Goal: Transaction & Acquisition: Book appointment/travel/reservation

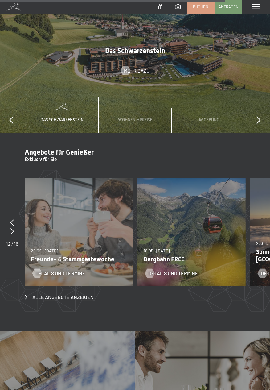
scroll to position [1981, 0]
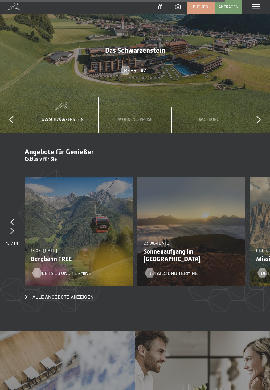
click at [69, 270] on span "Details und Termine" at bounding box center [67, 273] width 50 height 7
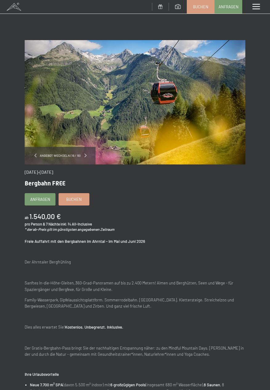
click at [85, 155] on span at bounding box center [86, 156] width 2 height 4
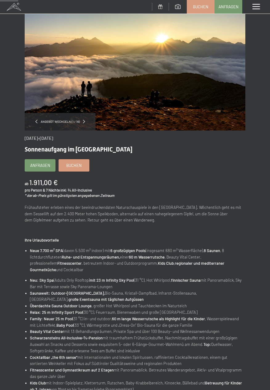
scroll to position [34, 0]
click at [84, 122] on span at bounding box center [85, 122] width 2 height 4
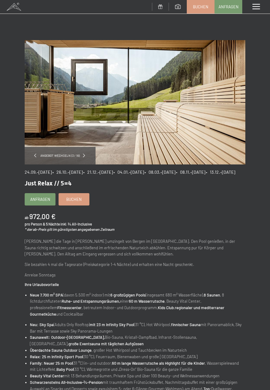
click at [36, 155] on span at bounding box center [35, 156] width 2 height 4
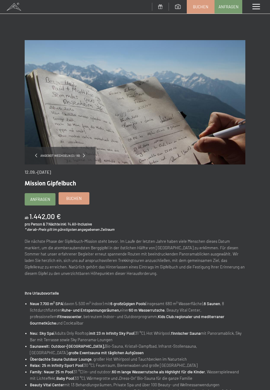
click at [74, 201] on span "Buchen" at bounding box center [73, 199] width 15 height 6
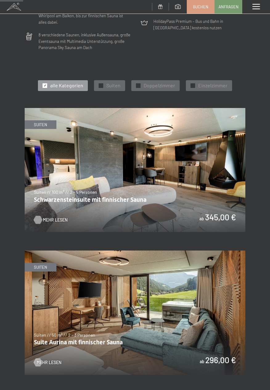
click at [60, 220] on span "Mehr Lesen" at bounding box center [55, 220] width 25 height 6
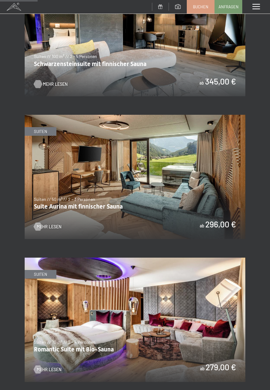
scroll to position [341, 0]
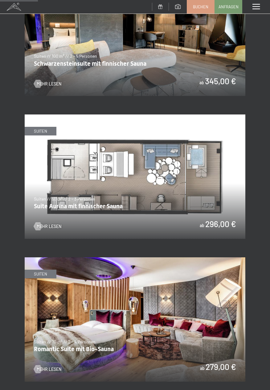
click at [260, 2] on div "Menü" at bounding box center [257, 7] width 28 height 14
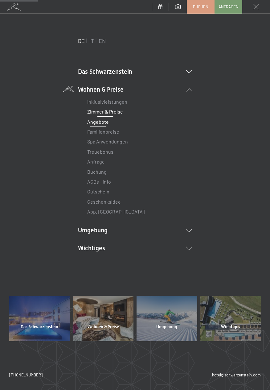
click at [106, 120] on link "Angebote" at bounding box center [98, 122] width 22 height 6
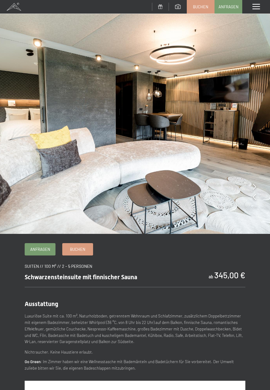
click at [257, 184] on img at bounding box center [135, 117] width 270 height 234
click at [256, 199] on icon at bounding box center [254, 197] width 3 height 6
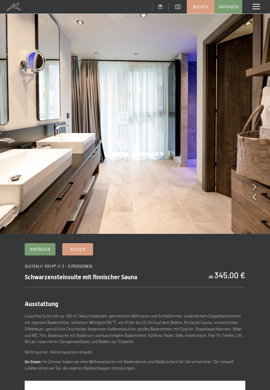
click at [257, 199] on img at bounding box center [135, 117] width 270 height 234
click at [256, 199] on icon at bounding box center [254, 197] width 3 height 6
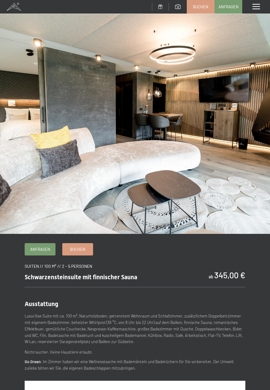
click at [256, 201] on div at bounding box center [254, 197] width 3 height 9
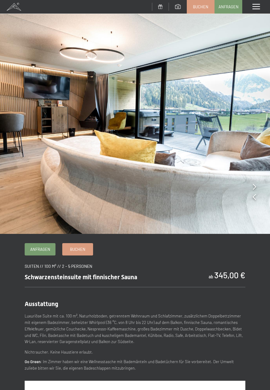
click at [257, 203] on img at bounding box center [135, 117] width 270 height 234
click at [254, 200] on icon at bounding box center [254, 197] width 3 height 6
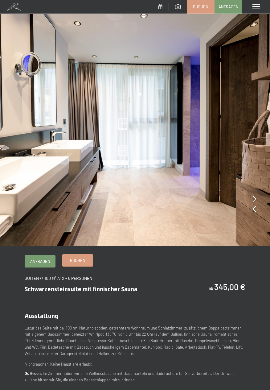
click at [82, 263] on span "Buchen" at bounding box center [77, 261] width 15 height 6
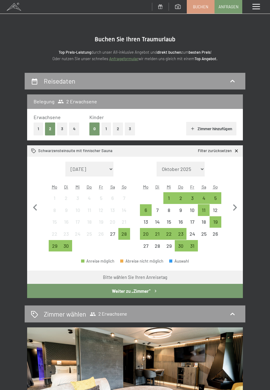
click at [65, 128] on button "3" at bounding box center [62, 129] width 10 height 13
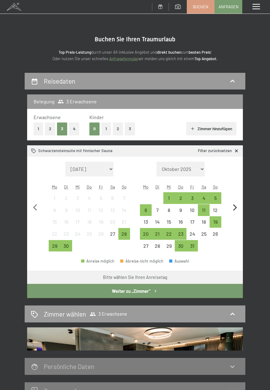
click at [237, 210] on icon "button" at bounding box center [235, 207] width 13 height 13
select select "[DATE]"
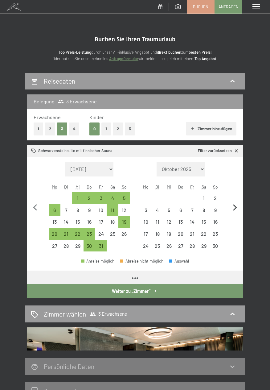
select select "[DATE]"
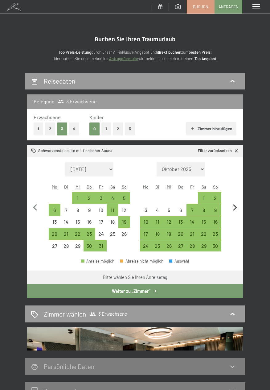
click at [235, 205] on icon "button" at bounding box center [235, 207] width 4 height 6
select select "[DATE]"
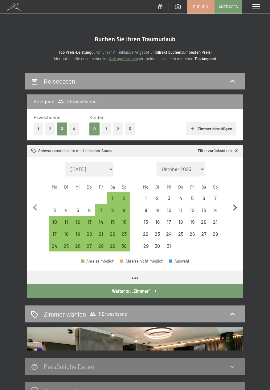
click at [236, 207] on icon "button" at bounding box center [235, 207] width 4 height 6
select select "[DATE]"
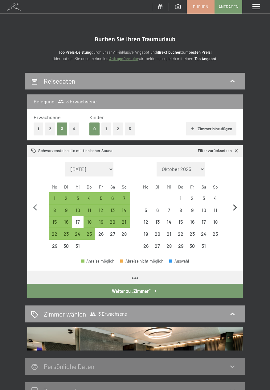
click at [238, 206] on icon "button" at bounding box center [235, 207] width 13 height 13
select select "[DATE]"
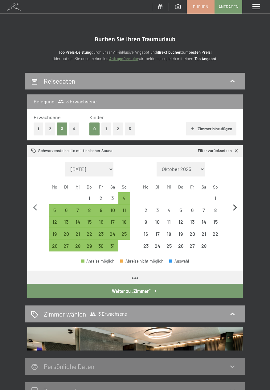
click at [238, 206] on icon "button" at bounding box center [235, 207] width 13 height 13
select select "[DATE]"
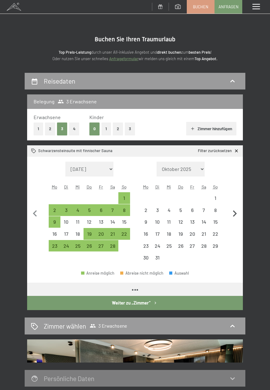
select select "[DATE]"
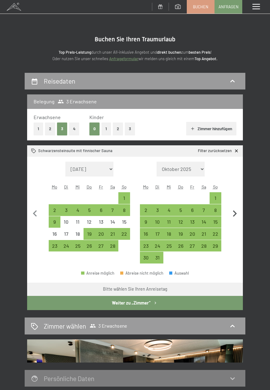
click at [236, 205] on button "button" at bounding box center [235, 213] width 13 height 102
select select "2026-03-01"
select select "2026-04-01"
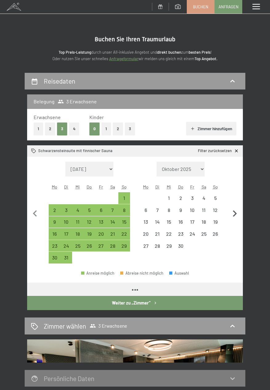
select select "2026-03-01"
select select "2026-04-01"
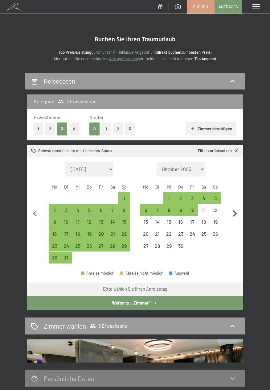
click at [238, 209] on icon "button" at bounding box center [235, 213] width 13 height 13
select select "2026-04-01"
select select "2026-05-01"
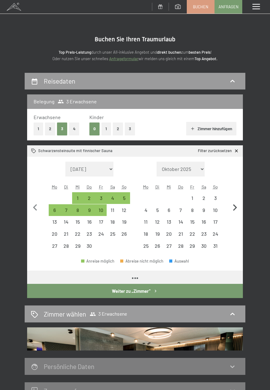
select select "2026-04-01"
select select "2026-05-01"
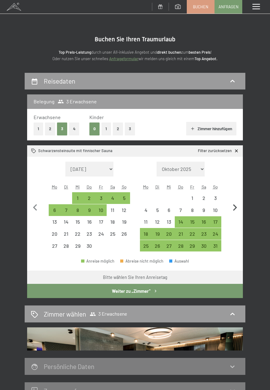
click at [235, 207] on icon "button" at bounding box center [235, 207] width 13 height 13
select select "2026-05-01"
select select "2026-06-01"
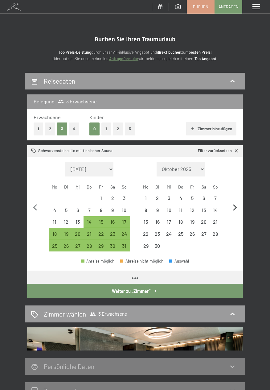
select select "2026-05-01"
select select "2026-06-01"
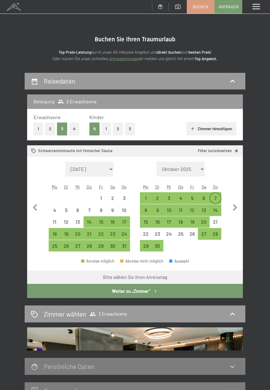
click at [218, 196] on div "7" at bounding box center [216, 201] width 10 height 10
select select "2026-05-01"
select select "2026-06-01"
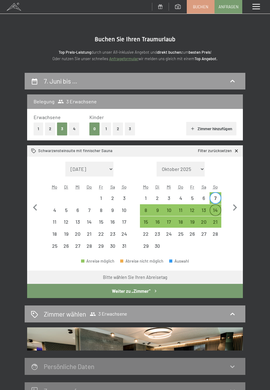
click at [216, 205] on div "14" at bounding box center [216, 210] width 10 height 10
select select "2026-05-01"
select select "2026-06-01"
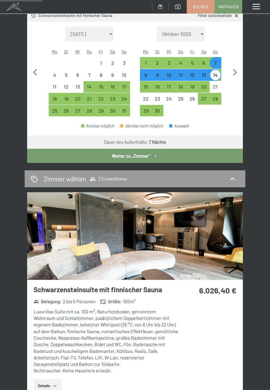
scroll to position [138, 0]
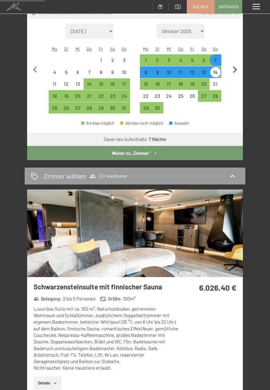
click at [235, 69] on icon "button" at bounding box center [235, 69] width 4 height 6
select select "2026-06-01"
select select "2026-07-01"
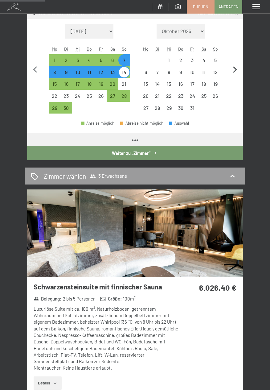
select select "2026-06-01"
select select "2026-07-01"
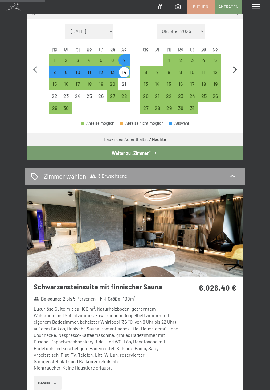
click at [240, 72] on icon "button" at bounding box center [235, 69] width 13 height 13
select select "2026-07-01"
select select "2026-08-01"
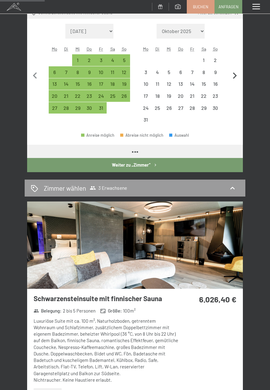
select select "2026-07-01"
select select "2026-08-01"
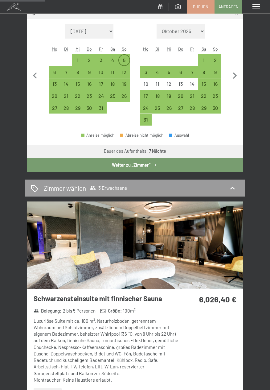
click at [126, 62] on div "5" at bounding box center [124, 63] width 10 height 10
select select "2026-07-01"
select select "2026-08-01"
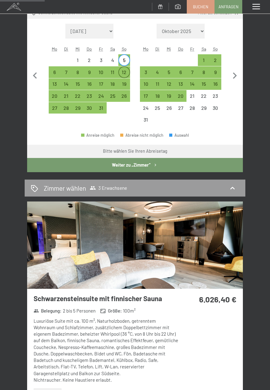
click at [126, 73] on div "12" at bounding box center [124, 75] width 10 height 10
select select "2026-07-01"
select select "2026-08-01"
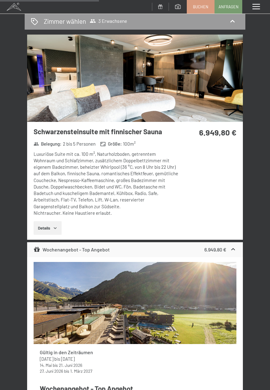
scroll to position [305, 0]
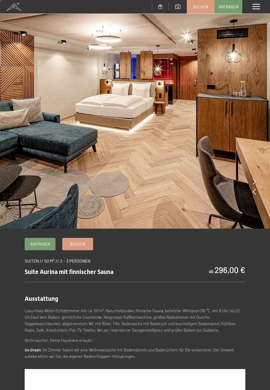
scroll to position [1, 0]
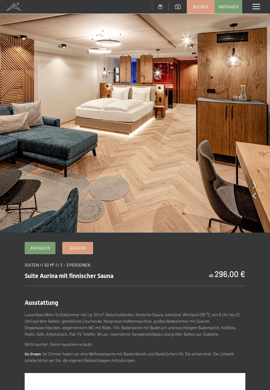
click at [255, 184] on icon at bounding box center [254, 185] width 3 height 6
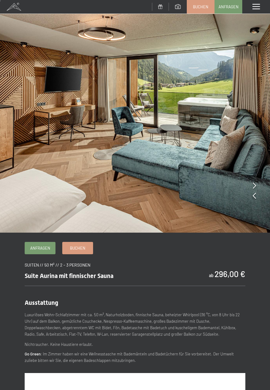
click at [253, 185] on icon at bounding box center [254, 185] width 3 height 6
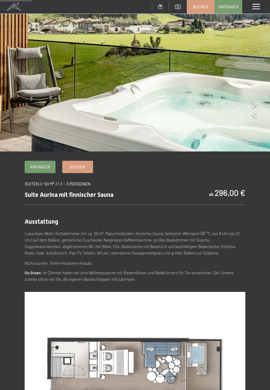
scroll to position [82, 0]
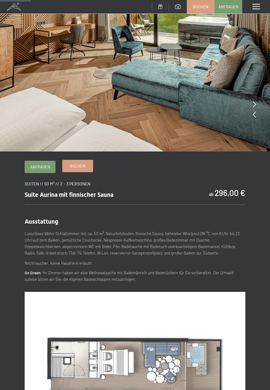
click at [77, 166] on span "Buchen" at bounding box center [77, 166] width 15 height 6
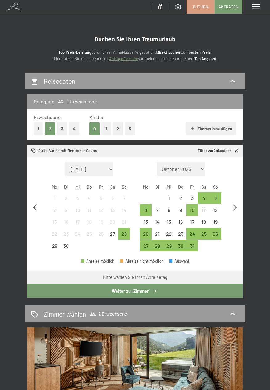
click at [38, 207] on icon "button" at bounding box center [35, 207] width 13 height 13
click at [236, 210] on icon "button" at bounding box center [235, 207] width 13 height 13
select select "[DATE]"
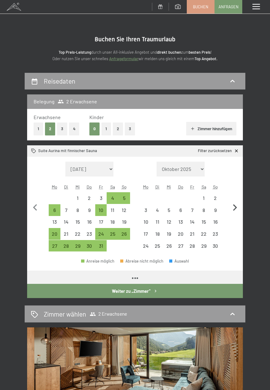
click at [235, 211] on icon "button" at bounding box center [235, 207] width 13 height 13
select select "[DATE]"
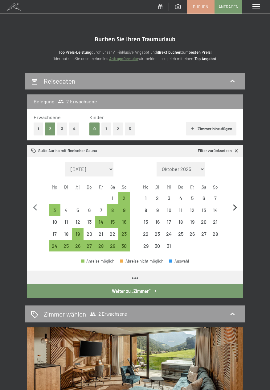
click at [237, 206] on icon "button" at bounding box center [235, 207] width 13 height 13
select select "[DATE]"
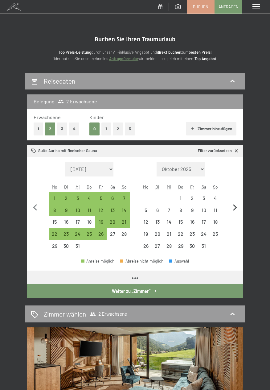
click at [239, 206] on icon "button" at bounding box center [235, 207] width 13 height 13
select select "[DATE]"
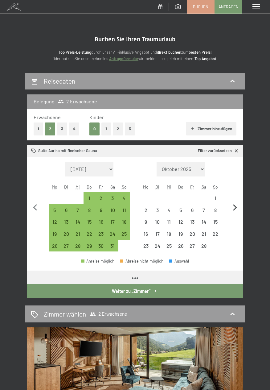
click at [239, 206] on icon "button" at bounding box center [235, 207] width 13 height 13
select select "[DATE]"
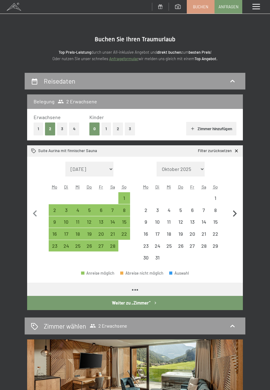
click at [239, 206] on button "button" at bounding box center [235, 213] width 13 height 102
select select "[DATE]"
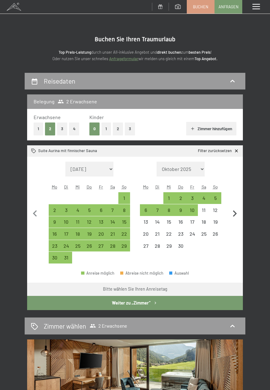
click at [238, 203] on button "button" at bounding box center [235, 213] width 13 height 102
select select "[DATE]"
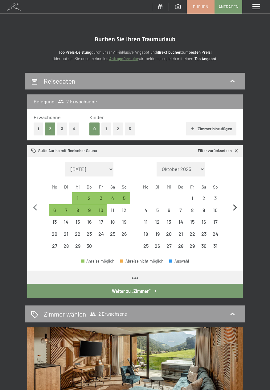
select select "[DATE]"
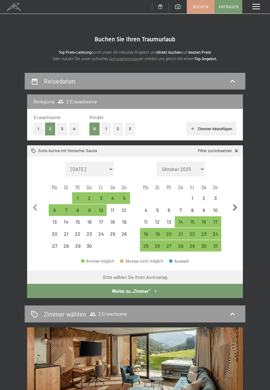
click at [238, 207] on icon "button" at bounding box center [235, 207] width 13 height 13
select select "[DATE]"
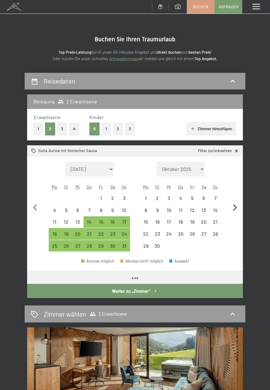
select select "[DATE]"
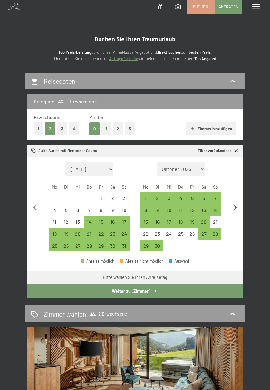
click at [238, 203] on icon "button" at bounding box center [235, 207] width 13 height 13
select select "[DATE]"
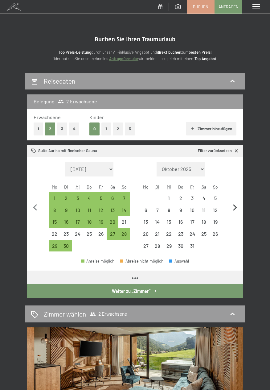
select select "[DATE]"
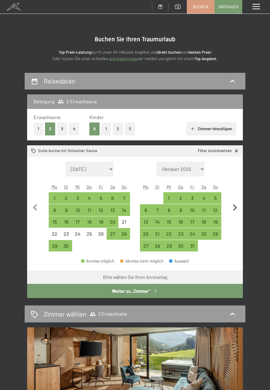
click at [236, 202] on icon "button" at bounding box center [235, 207] width 13 height 13
select select "[DATE]"
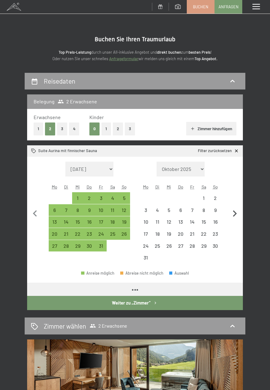
select select "2026-07-01"
select select "2026-08-01"
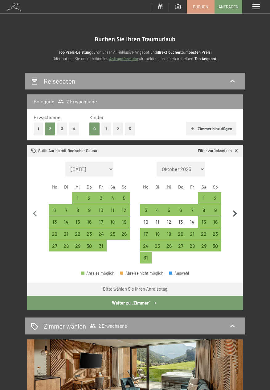
click at [236, 213] on icon "button" at bounding box center [235, 214] width 4 height 6
select select "2026-08-01"
select select "2026-09-01"
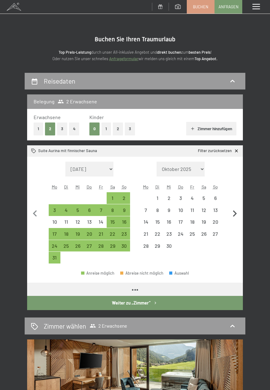
select select "2026-08-01"
select select "2026-09-01"
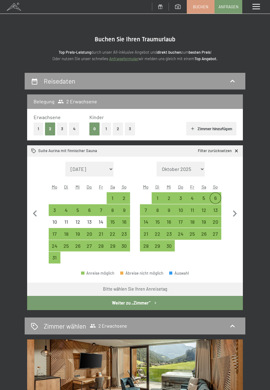
click at [216, 196] on div "6" at bounding box center [216, 201] width 10 height 10
select select "2026-08-01"
select select "2026-09-01"
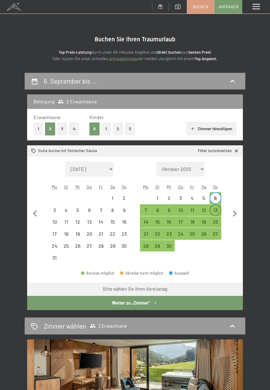
click at [215, 211] on div "13" at bounding box center [216, 213] width 10 height 10
select select "2026-08-01"
select select "2026-09-01"
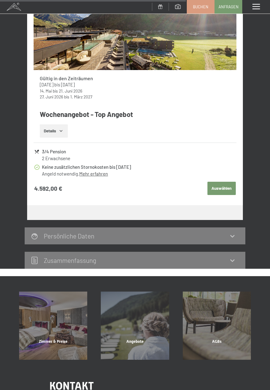
scroll to position [566, 0]
click at [67, 129] on button "Details" at bounding box center [54, 131] width 28 height 14
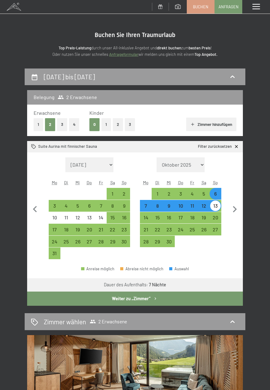
scroll to position [0, 0]
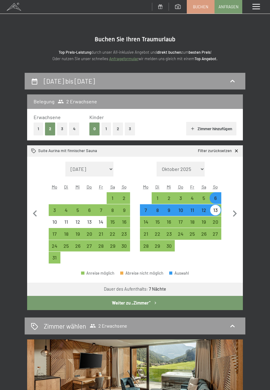
click at [238, 151] on icon at bounding box center [236, 151] width 5 height 5
select select "2026-08-01"
select select "2026-09-01"
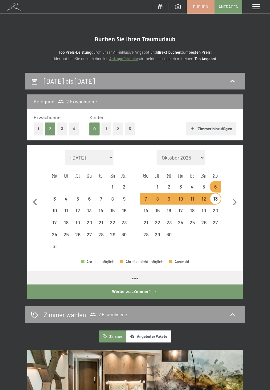
select select "2026-08-01"
select select "2026-09-01"
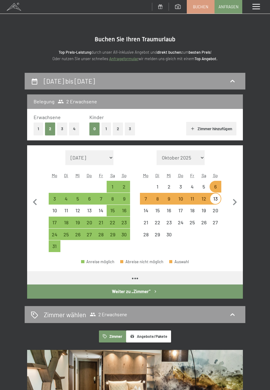
select select "2026-08-01"
select select "2026-09-01"
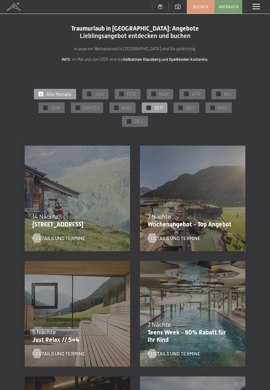
click at [156, 110] on span "SEP" at bounding box center [158, 107] width 9 height 7
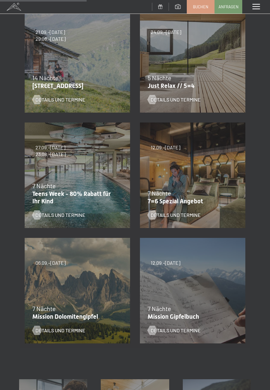
scroll to position [139, 0]
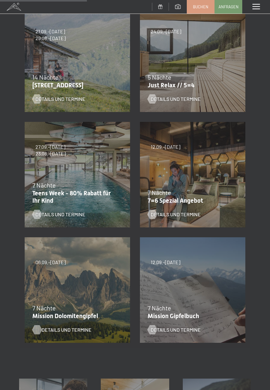
click at [78, 331] on span "Details und Termine" at bounding box center [67, 330] width 50 height 7
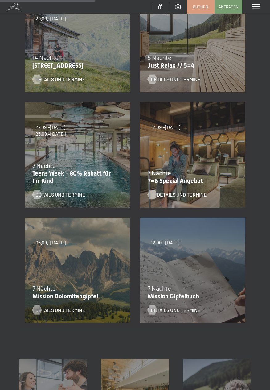
click at [189, 192] on span "Details und Termine" at bounding box center [182, 194] width 50 height 7
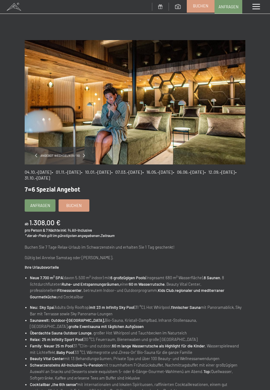
click at [204, 5] on span "Buchen" at bounding box center [200, 6] width 15 height 6
click at [74, 206] on span "Buchen" at bounding box center [73, 205] width 15 height 6
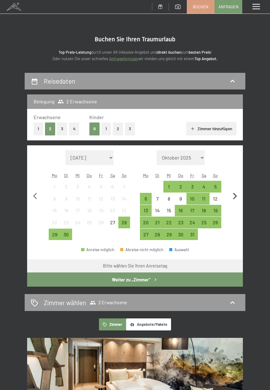
click at [238, 191] on icon "button" at bounding box center [235, 196] width 13 height 13
select select "[DATE]"
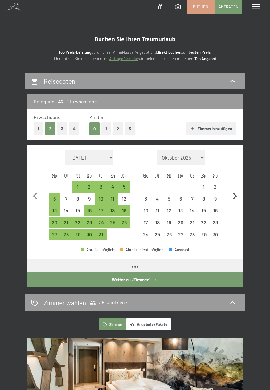
click at [238, 195] on icon "button" at bounding box center [235, 196] width 13 height 13
select select "[DATE]"
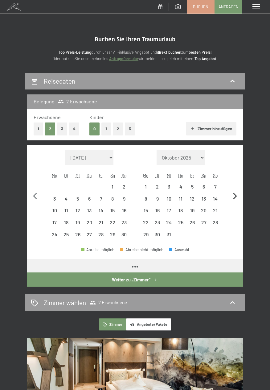
click at [238, 194] on icon "button" at bounding box center [235, 196] width 13 height 13
select select "[DATE]"
click at [238, 195] on icon "button" at bounding box center [235, 196] width 13 height 13
select select "[DATE]"
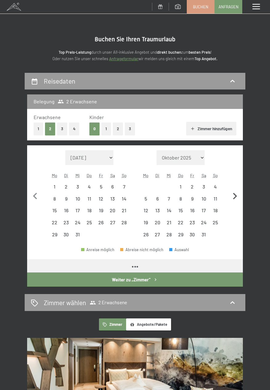
select select "[DATE]"
click at [236, 197] on icon "button" at bounding box center [235, 196] width 4 height 6
select select "[DATE]"
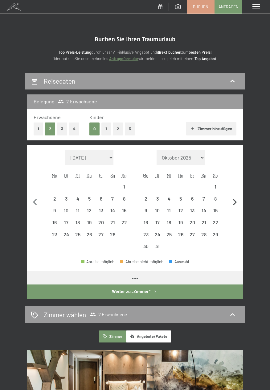
click at [236, 197] on icon "button" at bounding box center [235, 202] width 13 height 13
click at [235, 196] on icon "button" at bounding box center [235, 202] width 13 height 13
select select "[DATE]"
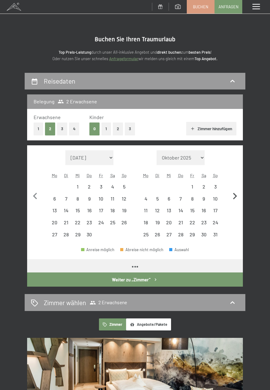
click at [235, 197] on icon "button" at bounding box center [235, 196] width 13 height 13
select select "[DATE]"
click at [235, 198] on icon "button" at bounding box center [235, 196] width 13 height 13
select select "[DATE]"
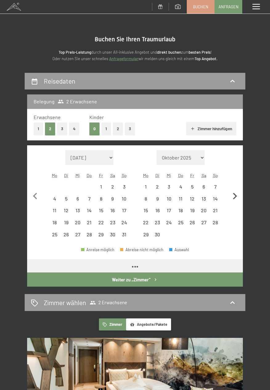
select select "[DATE]"
click at [236, 199] on icon "button" at bounding box center [235, 196] width 13 height 13
select select "[DATE]"
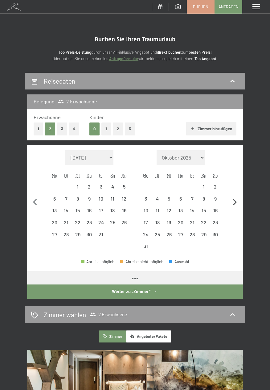
click at [236, 199] on icon "button" at bounding box center [235, 202] width 13 height 13
select select "[DATE]"
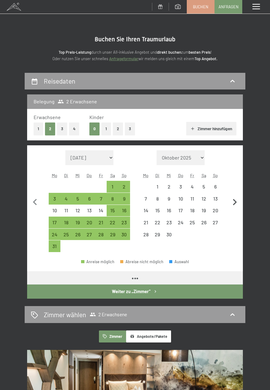
select select "[DATE]"
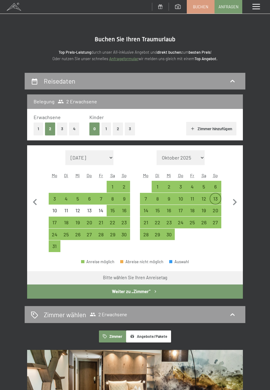
click at [218, 196] on div "13" at bounding box center [216, 201] width 10 height 10
select select "2026-08-01"
select select "2026-09-01"
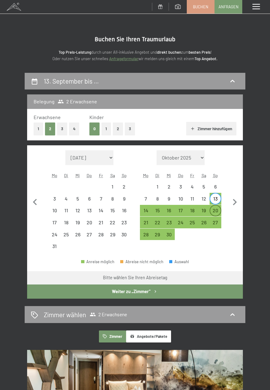
click at [219, 211] on div "20" at bounding box center [216, 213] width 10 height 10
select select "2026-08-01"
select select "2026-09-01"
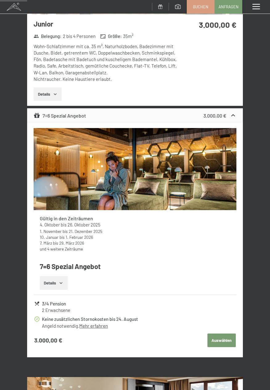
scroll to position [423, 0]
click at [80, 247] on link "und 4 weitere Zeiträume" at bounding box center [61, 248] width 43 height 5
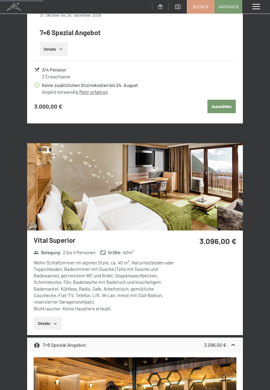
scroll to position [677, 0]
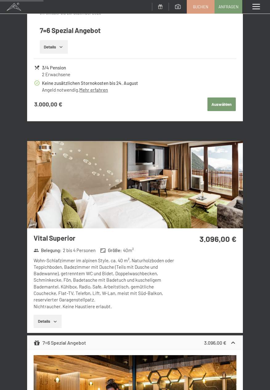
click at [57, 323] on icon "button" at bounding box center [55, 321] width 5 height 5
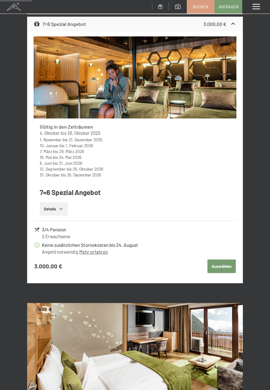
scroll to position [515, 0]
click at [63, 206] on button "Details" at bounding box center [54, 209] width 28 height 14
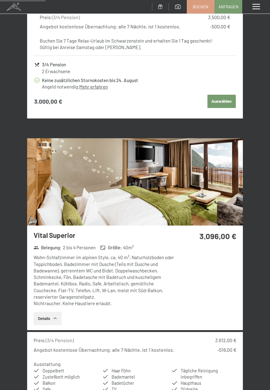
scroll to position [729, 0]
click at [70, 240] on div "Vital Superior Belegung : 2 bis 4 Personen Größe : 40 m² Wohn-Schlafzimmer im a…" at bounding box center [102, 278] width 151 height 105
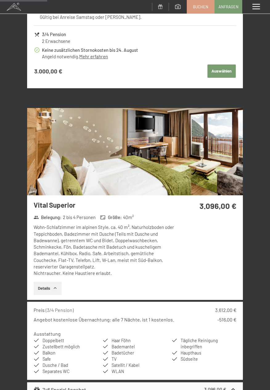
scroll to position [759, 0]
click at [56, 288] on icon "button" at bounding box center [55, 288] width 5 height 5
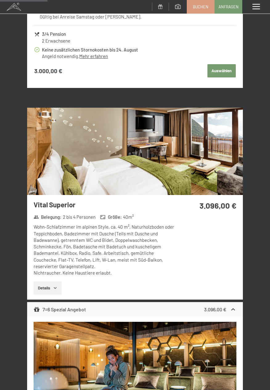
click at [221, 203] on strong "3.096,00 €" at bounding box center [218, 206] width 37 height 10
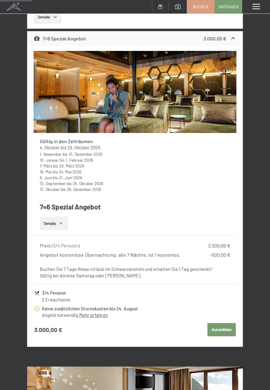
scroll to position [500, 0]
click at [225, 323] on button "Auswählen" at bounding box center [222, 330] width 28 height 14
select select "2026-08-01"
select select "2026-09-01"
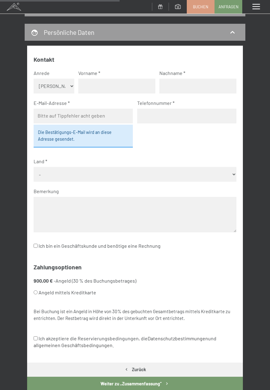
scroll to position [0, 0]
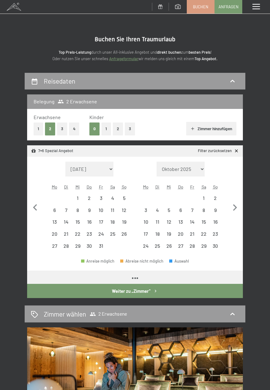
select select "[DATE]"
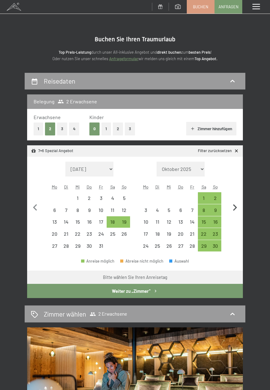
click at [239, 208] on icon "button" at bounding box center [235, 207] width 13 height 13
select select "[DATE]"
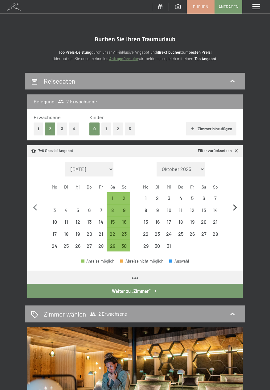
select select "[DATE]"
click at [237, 207] on icon "button" at bounding box center [235, 207] width 13 height 13
select select "[DATE]"
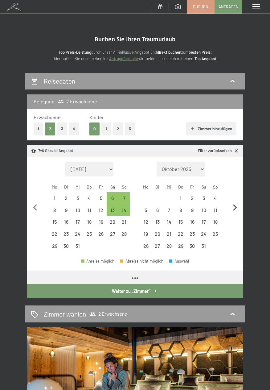
click at [237, 206] on icon "button" at bounding box center [235, 207] width 13 height 13
select select "[DATE]"
click at [238, 206] on icon "button" at bounding box center [235, 207] width 13 height 13
select select "[DATE]"
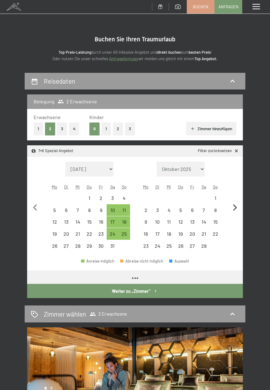
select select "[DATE]"
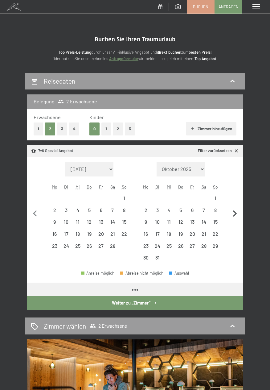
click at [238, 205] on button "button" at bounding box center [235, 213] width 13 height 102
select select "[DATE]"
click at [239, 204] on button "button" at bounding box center [235, 213] width 13 height 102
select select "[DATE]"
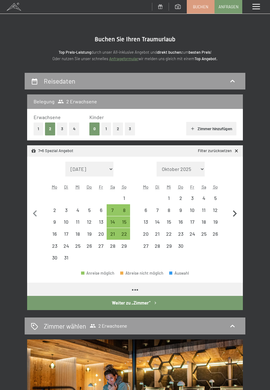
select select "[DATE]"
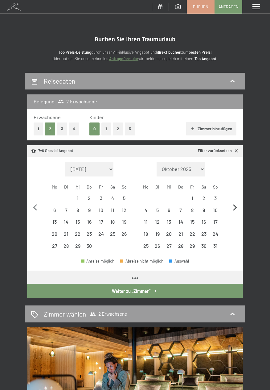
click at [239, 206] on icon "button" at bounding box center [235, 207] width 13 height 13
select select "[DATE]"
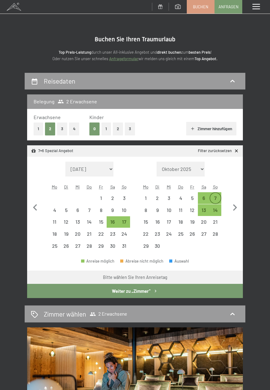
click at [218, 195] on div "7" at bounding box center [216, 198] width 10 height 10
select select "[DATE]"
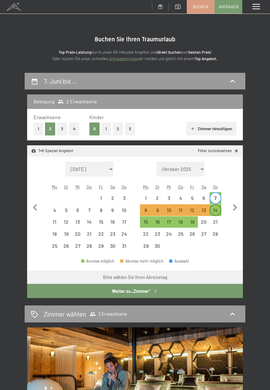
click at [220, 208] on div "14" at bounding box center [216, 213] width 10 height 10
select select "[DATE]"
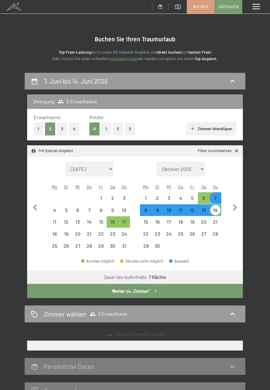
select select "[DATE]"
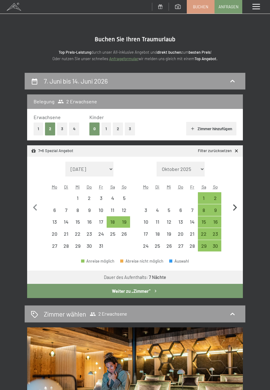
click at [237, 210] on icon "button" at bounding box center [235, 207] width 13 height 13
select select "[DATE]"
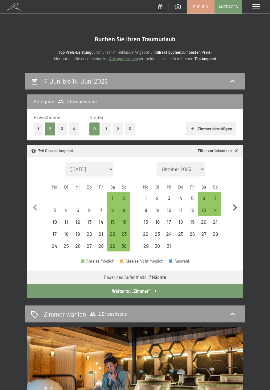
click at [238, 210] on icon "button" at bounding box center [235, 207] width 13 height 13
select select "[DATE]"
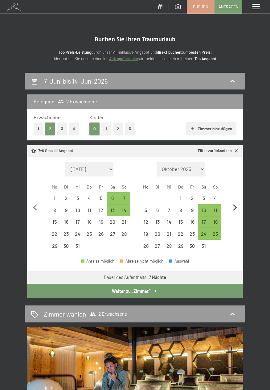
click at [238, 208] on icon "button" at bounding box center [235, 207] width 13 height 13
select select "[DATE]"
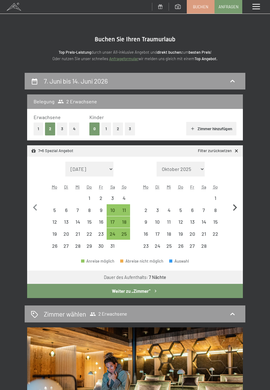
click at [238, 209] on icon "button" at bounding box center [235, 207] width 13 height 13
select select "[DATE]"
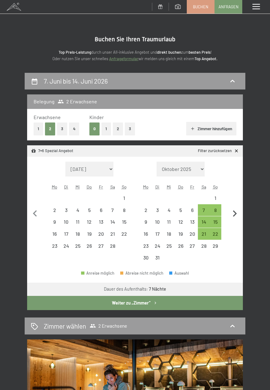
click at [239, 209] on icon "button" at bounding box center [235, 213] width 13 height 13
select select "[DATE]"
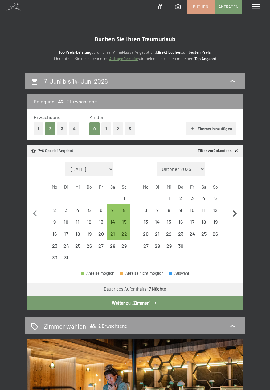
click at [239, 211] on icon "button" at bounding box center [235, 213] width 13 height 13
select select "[DATE]"
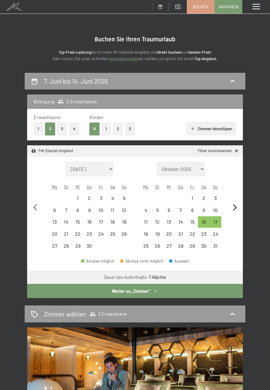
click at [239, 211] on icon "button" at bounding box center [235, 207] width 13 height 13
select select "[DATE]"
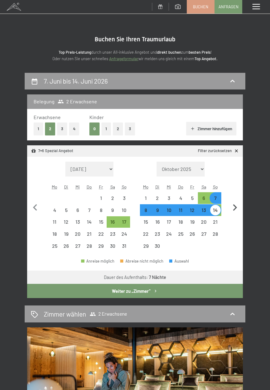
click at [238, 209] on icon "button" at bounding box center [235, 207] width 13 height 13
select select "[DATE]"
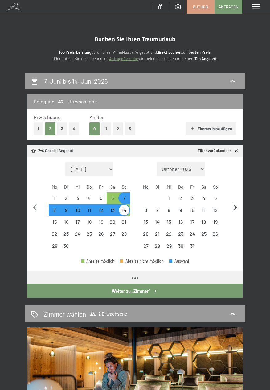
select select "[DATE]"
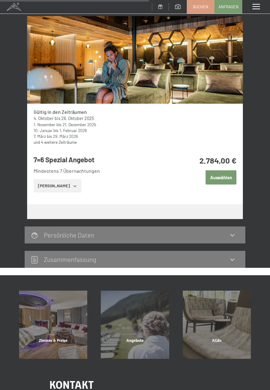
scroll to position [312, 0]
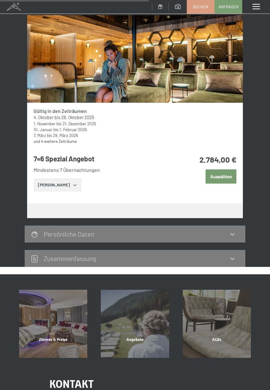
click at [228, 178] on button "Auswählen" at bounding box center [221, 176] width 31 height 14
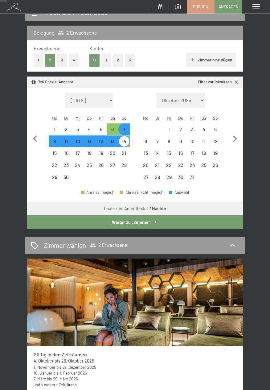
scroll to position [70, 0]
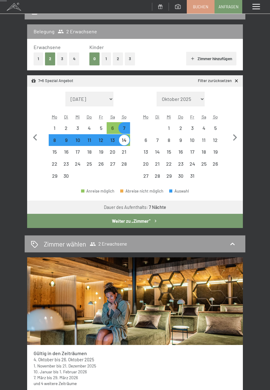
click at [125, 128] on div "7" at bounding box center [124, 131] width 10 height 10
select select "[DATE]"
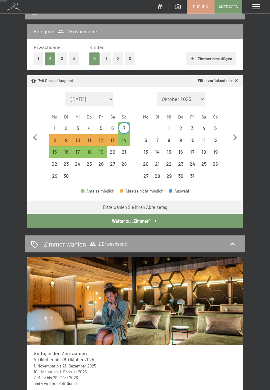
click at [128, 126] on div "7" at bounding box center [124, 131] width 10 height 10
select select "[DATE]"
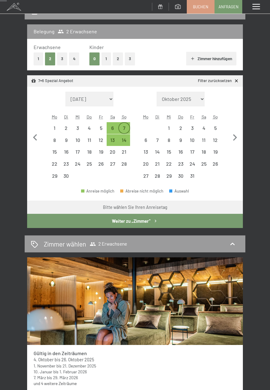
click at [127, 125] on div "7" at bounding box center [124, 128] width 10 height 10
select select "[DATE]"
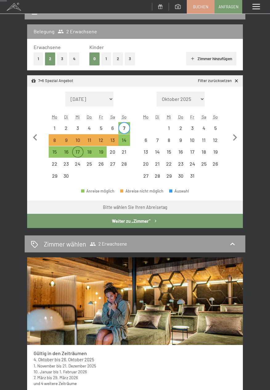
click at [81, 152] on div "17" at bounding box center [78, 154] width 10 height 10
select select "[DATE]"
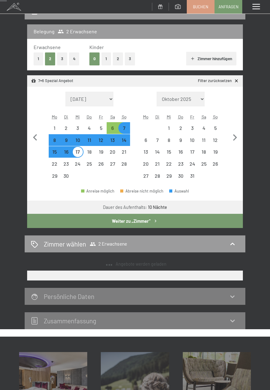
select select "[DATE]"
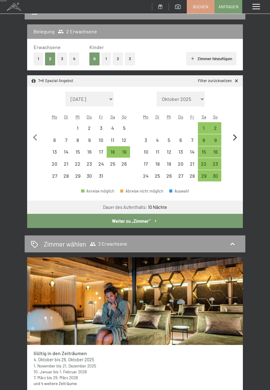
click at [239, 136] on icon "button" at bounding box center [235, 137] width 13 height 13
select select "[DATE]"
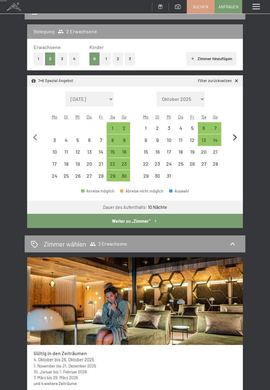
click at [239, 140] on icon "button" at bounding box center [235, 137] width 13 height 13
select select "[DATE]"
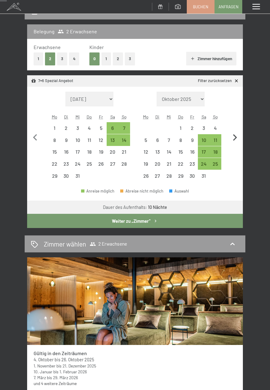
click at [239, 138] on icon "button" at bounding box center [235, 137] width 13 height 13
select select "[DATE]"
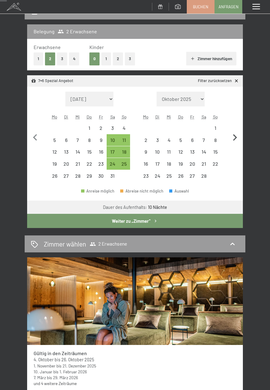
click at [240, 141] on icon "button" at bounding box center [235, 137] width 13 height 13
select select "[DATE]"
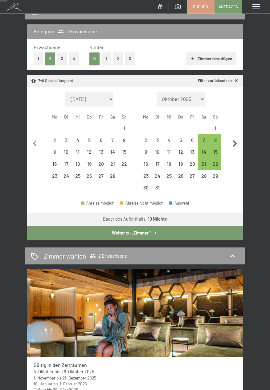
click at [237, 143] on icon "button" at bounding box center [235, 143] width 13 height 13
select select "[DATE]"
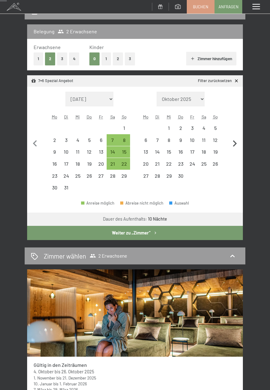
click at [237, 142] on icon "button" at bounding box center [235, 143] width 13 height 13
select select "[DATE]"
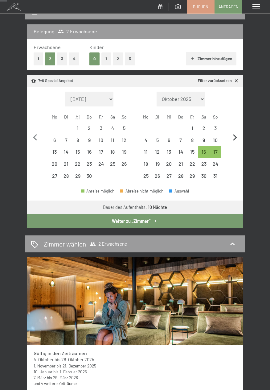
click at [236, 143] on icon "button" at bounding box center [235, 137] width 13 height 13
select select "[DATE]"
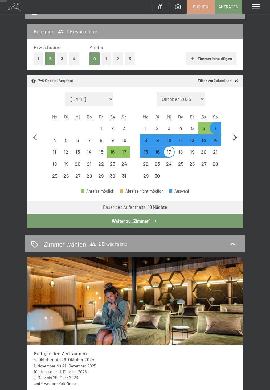
click at [236, 144] on icon "button" at bounding box center [235, 137] width 13 height 13
select select "[DATE]"
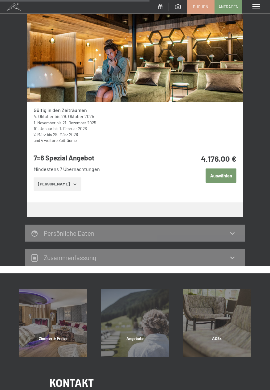
click at [227, 175] on button "Auswählen" at bounding box center [221, 176] width 31 height 14
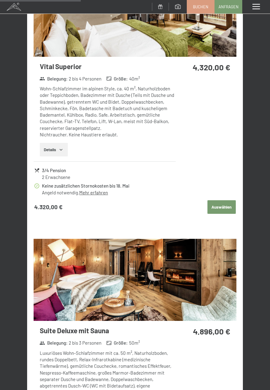
scroll to position [832, 0]
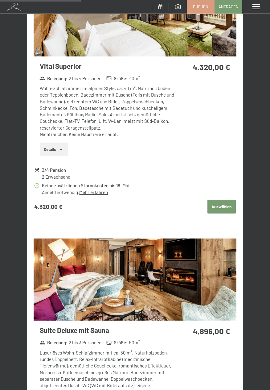
click at [221, 205] on button "Auswählen" at bounding box center [222, 207] width 28 height 14
select select "[DATE]"
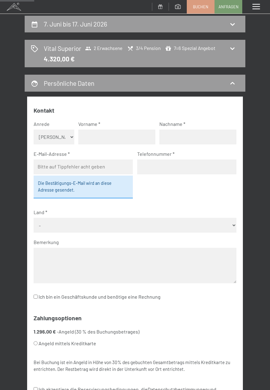
scroll to position [54, 0]
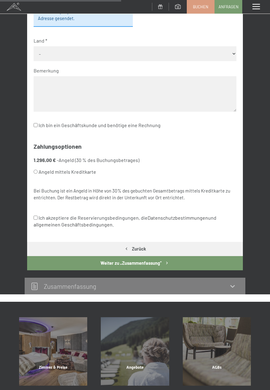
click at [168, 264] on icon "button" at bounding box center [167, 263] width 5 height 5
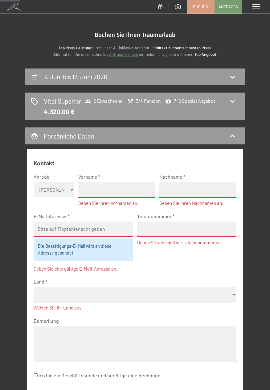
scroll to position [0, 0]
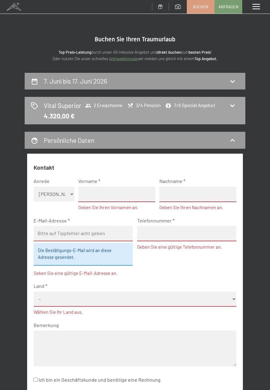
click at [237, 108] on div "Vital Superior 2 Erwachsene 3/4 Pension 7=6 Spezial Angebot 4.320,00 €" at bounding box center [135, 110] width 209 height 19
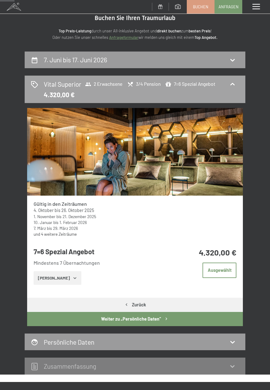
scroll to position [20, 0]
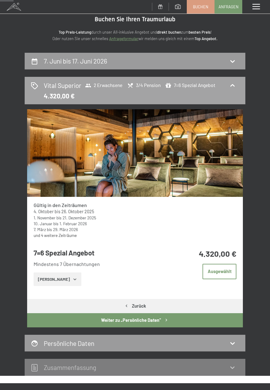
click at [238, 86] on div "Vital Superior 2 Erwachsene 3/4 Pension 7=6 Spezial Angebot 4.320,00 €" at bounding box center [135, 90] width 209 height 19
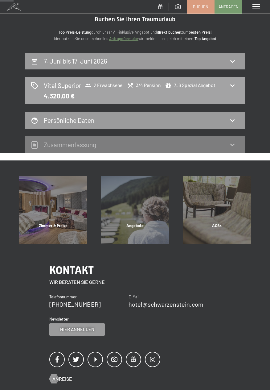
click at [234, 87] on icon at bounding box center [232, 85] width 7 height 7
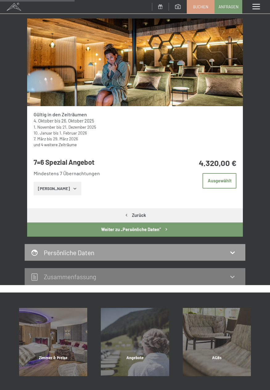
scroll to position [112, 0]
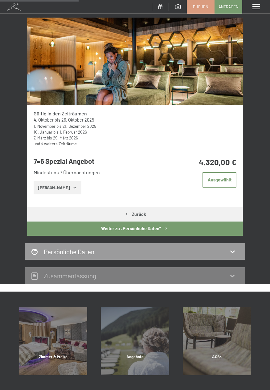
click at [73, 185] on button "Zeige Zimmer" at bounding box center [58, 188] width 48 height 14
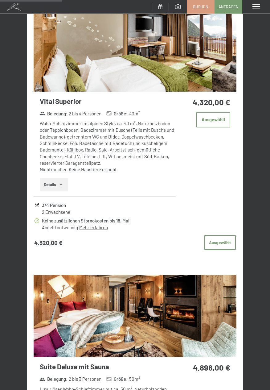
scroll to position [603, 0]
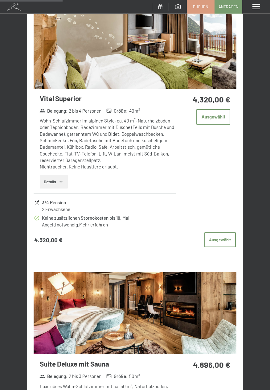
click at [103, 226] on link "Mehr erfahren" at bounding box center [93, 225] width 29 height 6
click at [67, 181] on button "Details" at bounding box center [54, 182] width 28 height 14
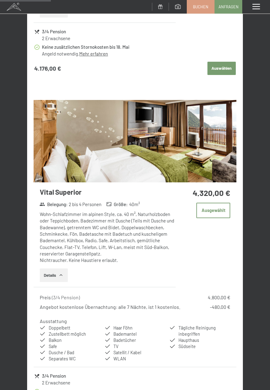
scroll to position [508, 0]
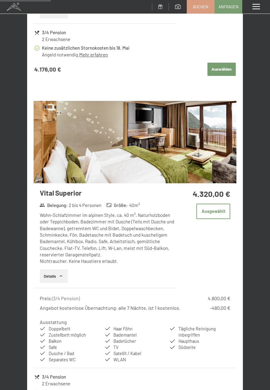
click at [166, 159] on img at bounding box center [135, 142] width 203 height 82
click at [267, 5] on div "Menü" at bounding box center [257, 7] width 28 height 14
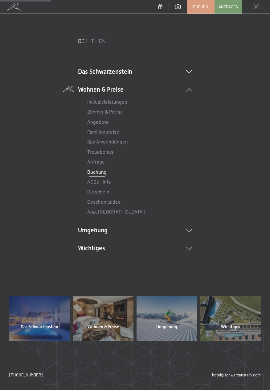
click at [127, 110] on li "Zimmer & Preise Liste" at bounding box center [135, 112] width 96 height 10
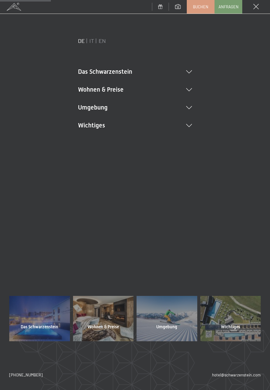
click at [232, 322] on div at bounding box center [231, 318] width 61 height 45
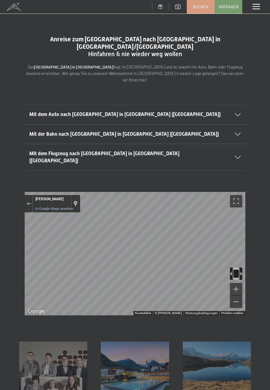
click at [240, 105] on div "Mit dem Auto nach [GEOGRAPHIC_DATA] in [GEOGRAPHIC_DATA] ([GEOGRAPHIC_DATA])" at bounding box center [135, 114] width 212 height 19
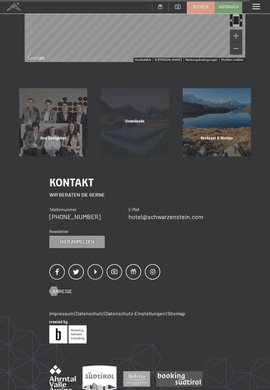
click at [158, 108] on div "Downloads Mehr erfahren" at bounding box center [135, 122] width 82 height 68
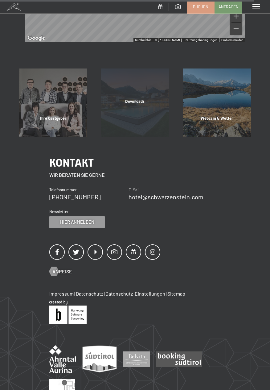
scroll to position [407, 0]
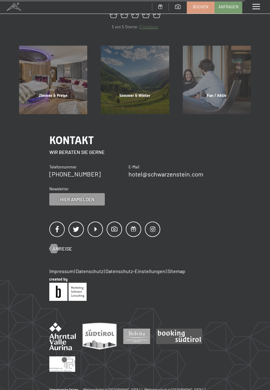
scroll to position [306, 0]
